Goal: Task Accomplishment & Management: Manage account settings

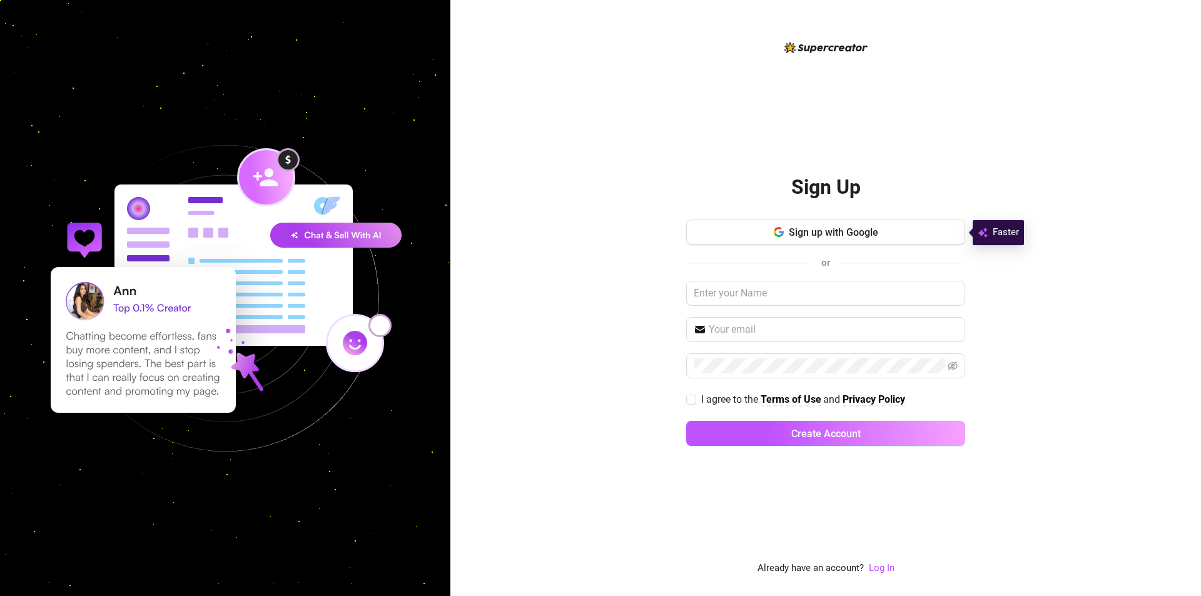
click at [662, 147] on div "Sign Up Sign up with Google or I agree to the Terms of Use and Privacy Policy C…" at bounding box center [825, 298] width 750 height 596
click at [879, 565] on link "Log In" at bounding box center [882, 567] width 26 height 11
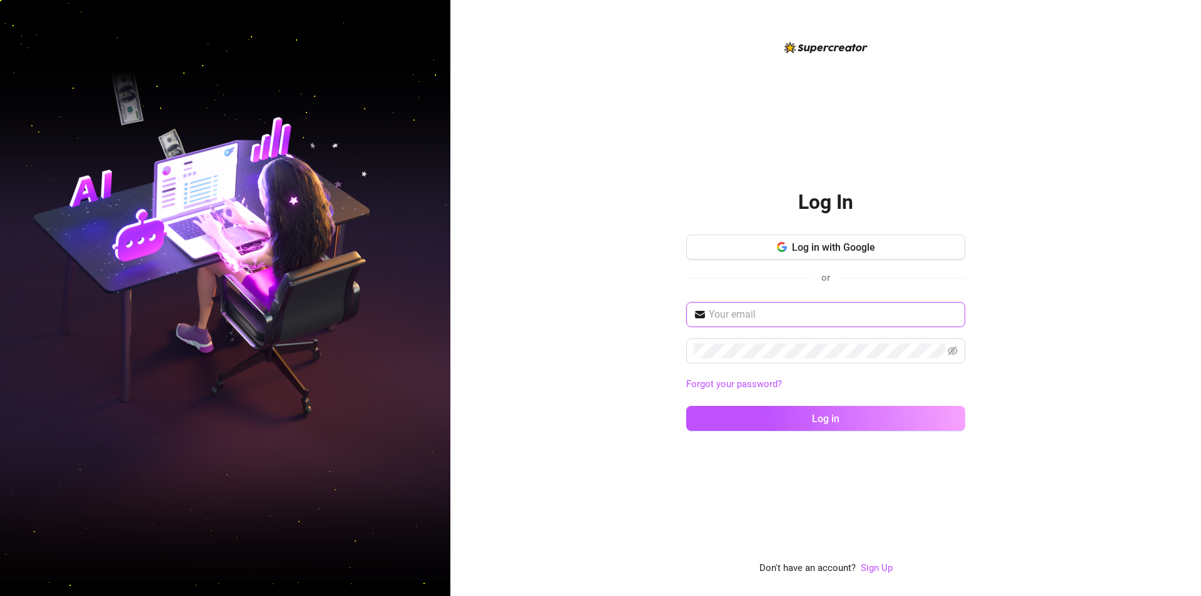
click at [787, 320] on input "text" at bounding box center [833, 314] width 249 height 15
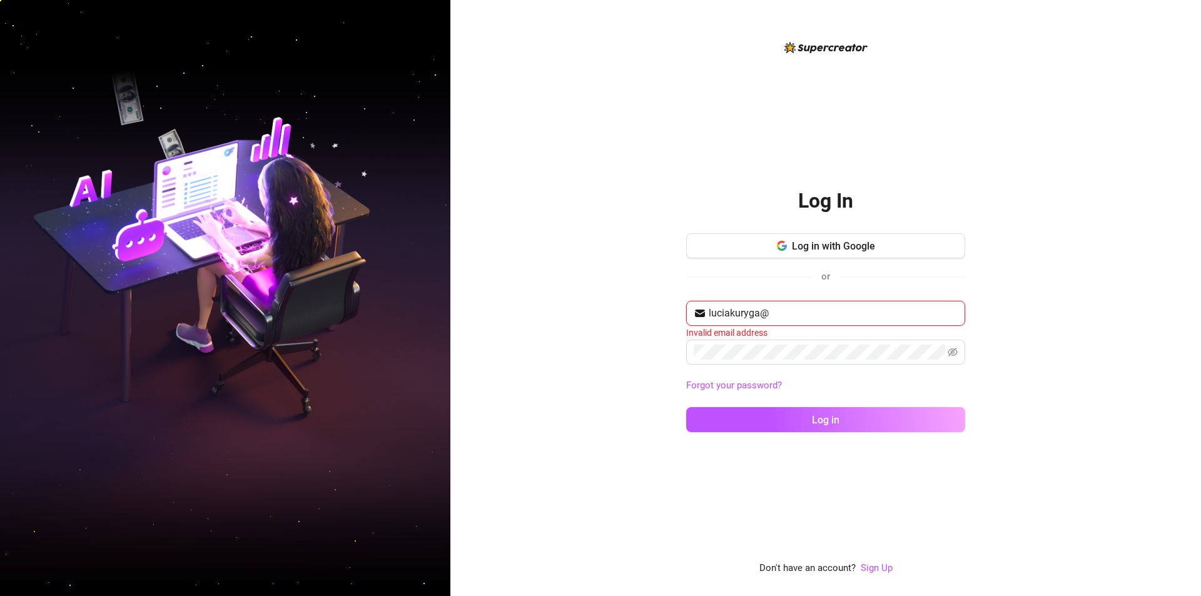
click at [804, 312] on input "luciakuryga@" at bounding box center [833, 313] width 249 height 15
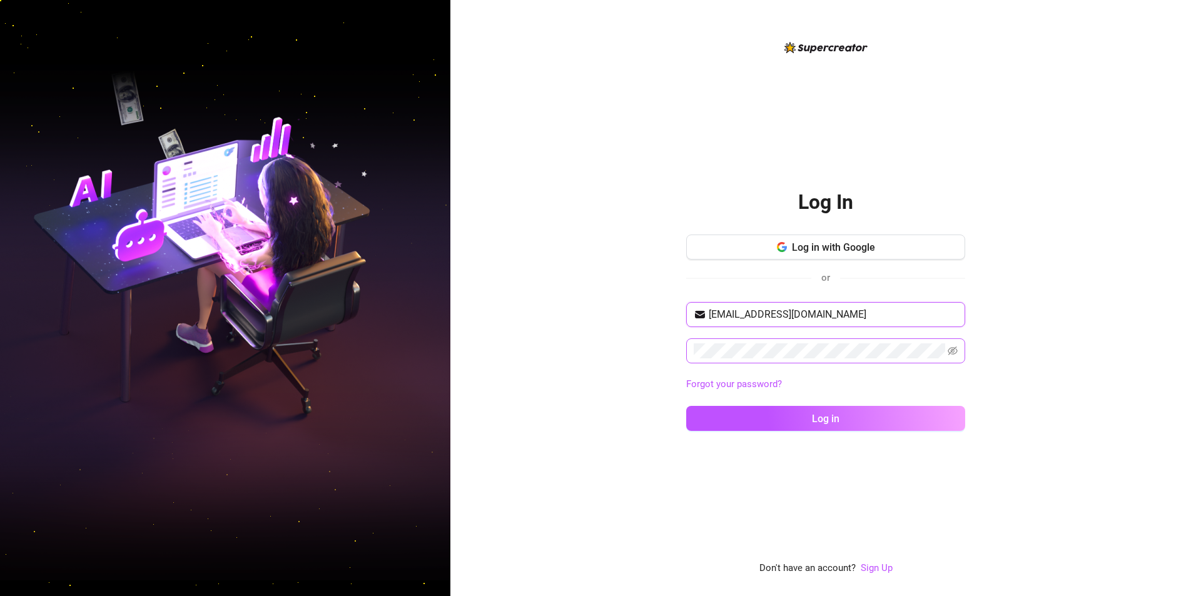
type input "luciakuryga@gmail.com"
click at [840, 425] on button "Log in" at bounding box center [825, 418] width 279 height 25
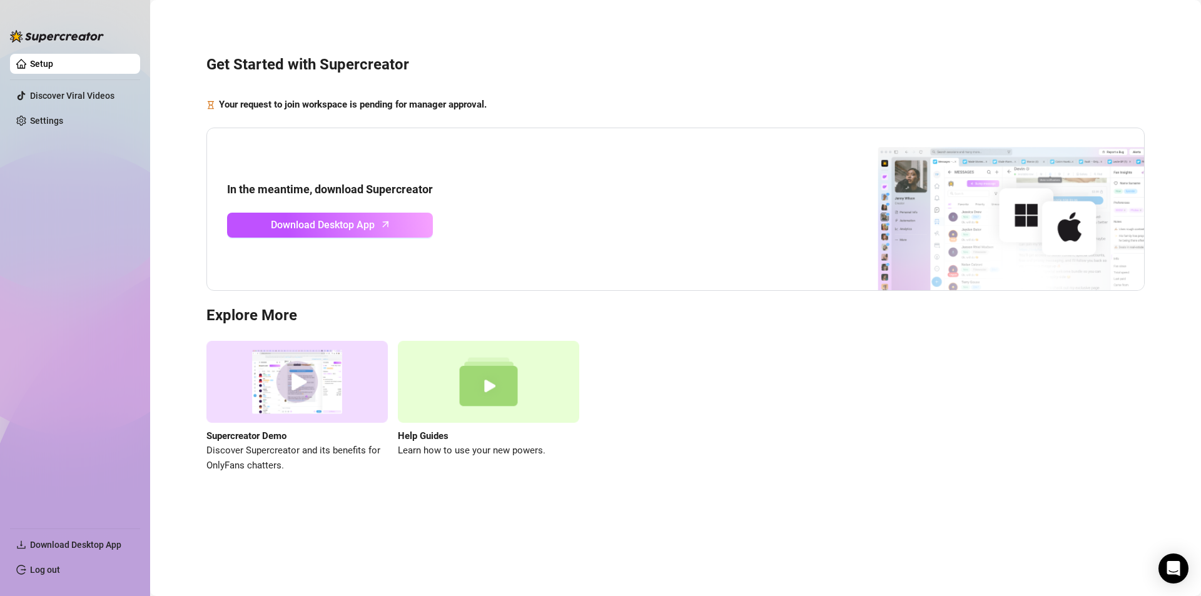
click at [667, 289] on div "In the meantime, download Supercreator Download Desktop App" at bounding box center [675, 210] width 938 height 164
click at [622, 530] on main "Get Started with Supercreator Your request to join workspace is pending for man…" at bounding box center [675, 298] width 1051 height 596
click at [53, 68] on link "Setup" at bounding box center [41, 64] width 23 height 10
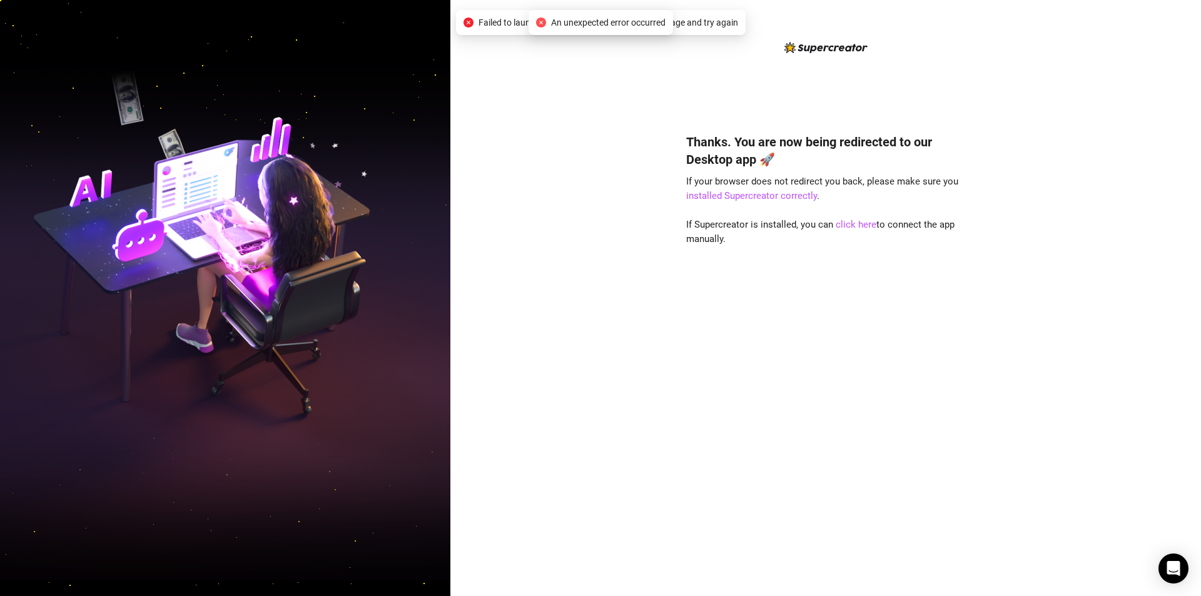
click at [539, 380] on div "Thanks. You are now being redirected to our Desktop app 🚀 If your browser does …" at bounding box center [825, 298] width 750 height 596
click at [840, 216] on div "Thanks. You are now being redirected to our Desktop app 🚀 If your browser does …" at bounding box center [825, 346] width 279 height 460
click at [847, 230] on link "click here" at bounding box center [855, 224] width 41 height 11
click at [854, 225] on link "click here" at bounding box center [855, 224] width 41 height 11
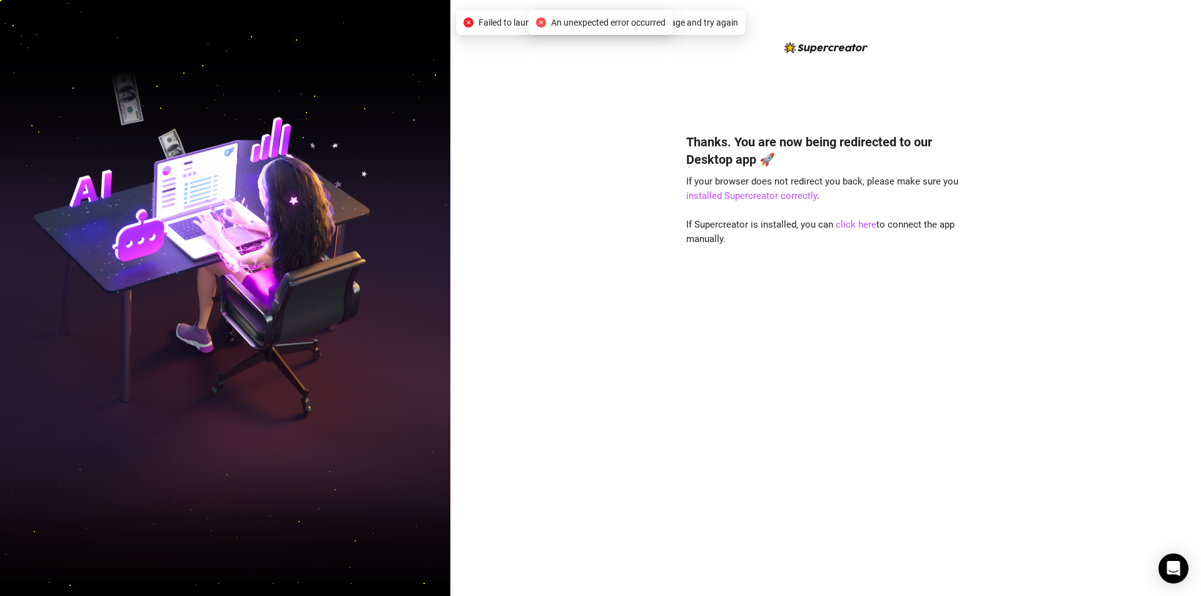
click at [525, 364] on div "Thanks. You are now being redirected to our Desktop app 🚀 If your browser does …" at bounding box center [825, 298] width 750 height 596
click at [754, 196] on link "installed Supercreator correctly" at bounding box center [751, 195] width 131 height 11
click at [640, 238] on div "Thanks. You are now being redirected to our Desktop app 🚀 If your browser does …" at bounding box center [825, 298] width 750 height 596
drag, startPoint x: 541, startPoint y: 29, endPoint x: 560, endPoint y: 27, distance: 19.5
click at [560, 27] on div "An unexpected error occurred" at bounding box center [600, 23] width 129 height 14
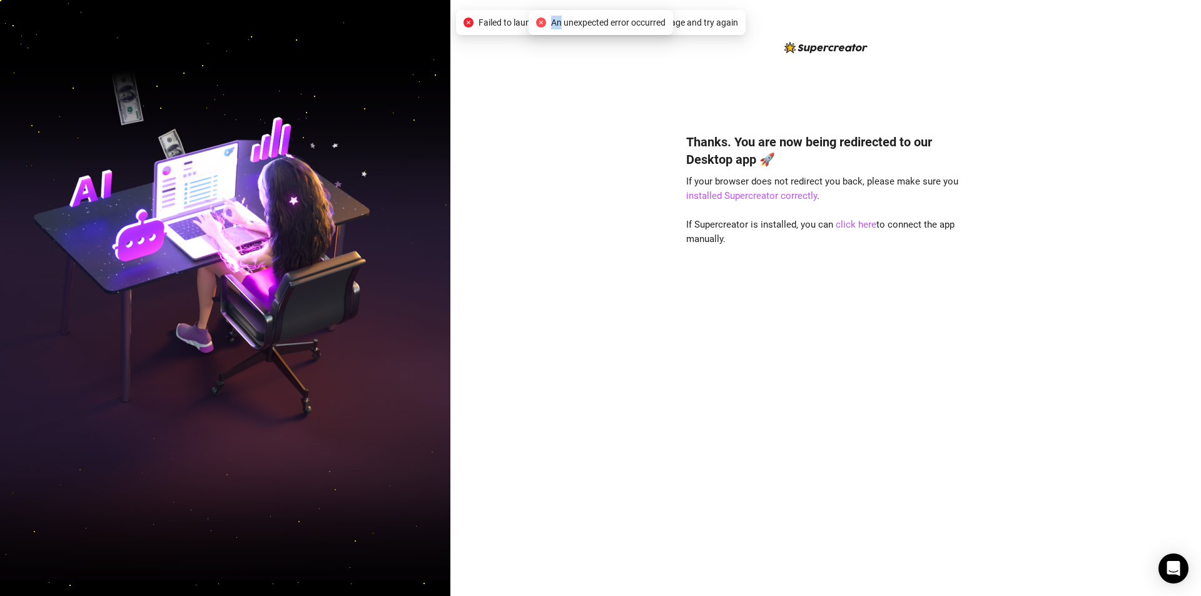
click at [558, 27] on span "An unexpected error occurred" at bounding box center [608, 23] width 114 height 14
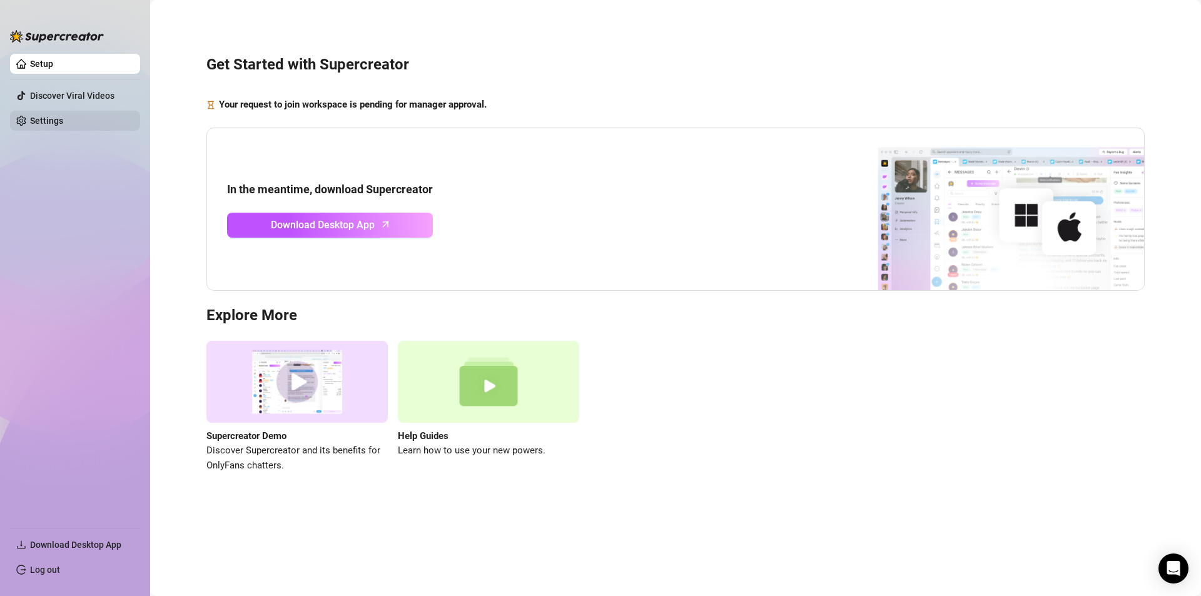
click at [63, 124] on link "Settings" at bounding box center [46, 121] width 33 height 10
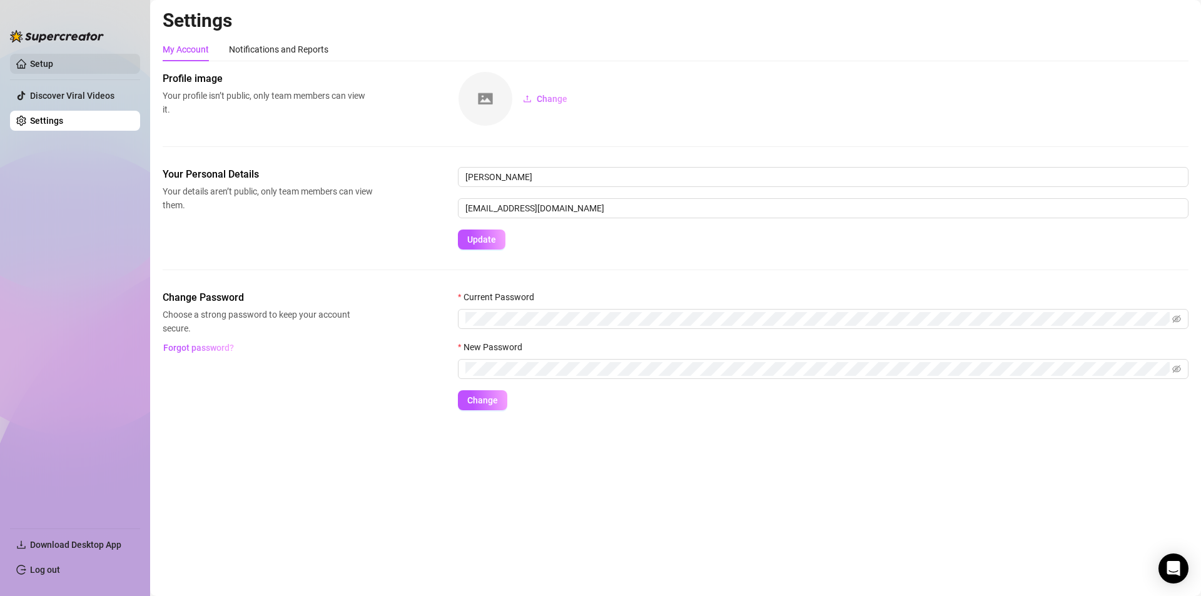
click at [52, 59] on link "Setup" at bounding box center [41, 64] width 23 height 10
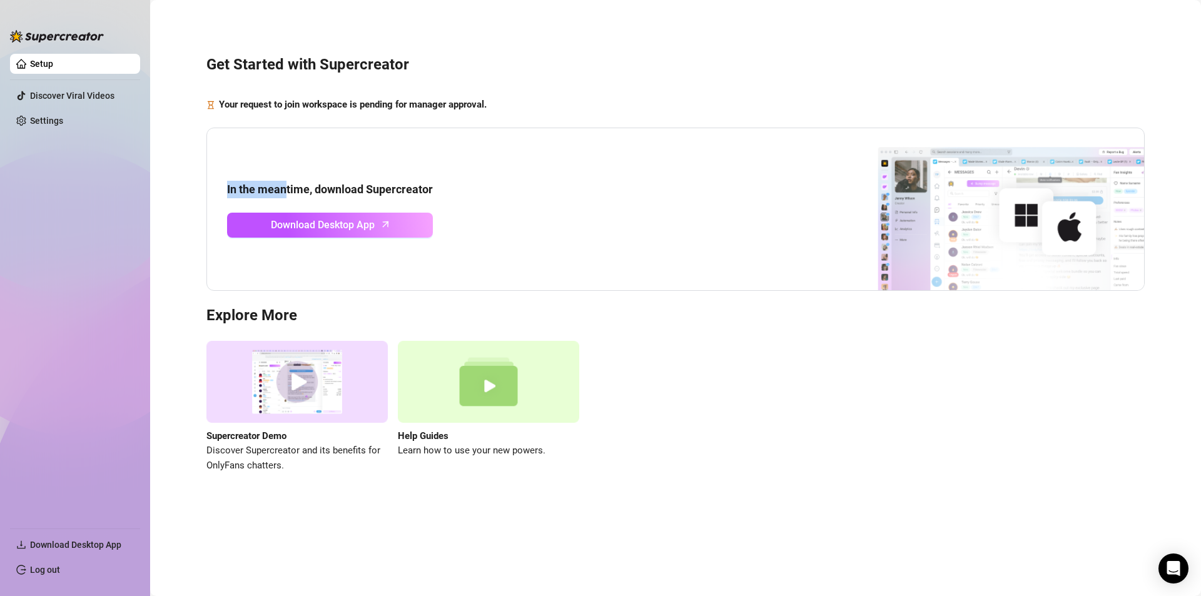
drag, startPoint x: 286, startPoint y: 144, endPoint x: 355, endPoint y: 291, distance: 162.0
click at [348, 280] on div "In the meantime, download Supercreator Download Desktop App" at bounding box center [675, 210] width 938 height 164
drag, startPoint x: 365, startPoint y: 305, endPoint x: 289, endPoint y: 246, distance: 95.4
click at [365, 303] on div "Get Started with Supercreator Your request to join workspace is pending for man…" at bounding box center [676, 257] width 1026 height 496
click at [388, 235] on link "Download Desktop App" at bounding box center [330, 225] width 206 height 25
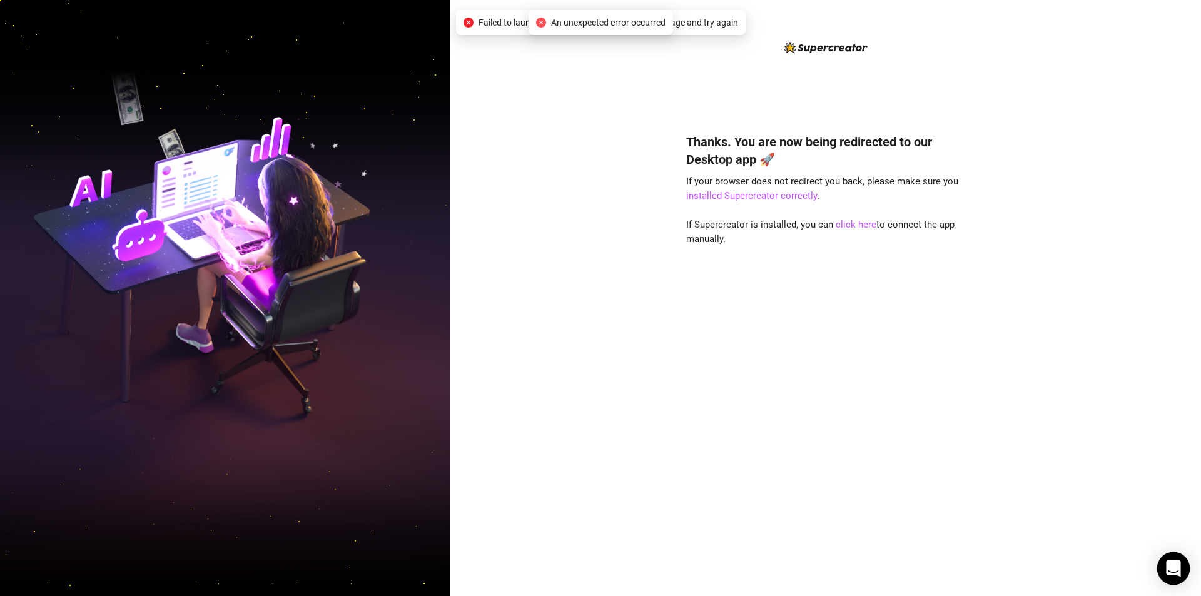
click at [1165, 557] on div "Open Intercom Messenger" at bounding box center [1173, 568] width 33 height 33
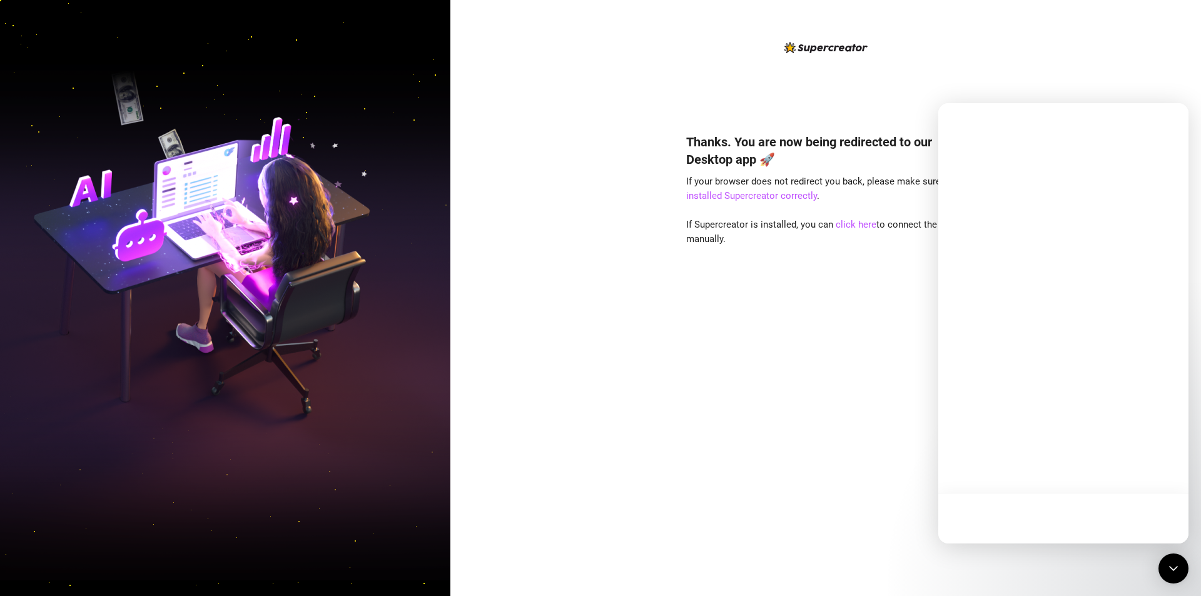
click at [765, 462] on div "Thanks. You are now being redirected to our Desktop app 🚀 If your browser does …" at bounding box center [825, 346] width 279 height 460
click at [1172, 575] on icon "Open Intercom Messenger" at bounding box center [1173, 568] width 16 height 16
